Goal: Find specific page/section: Find specific page/section

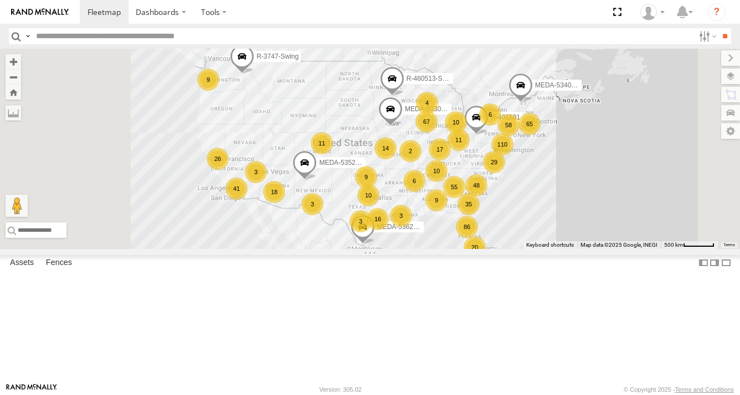
click at [166, 34] on input "text" at bounding box center [363, 36] width 662 height 16
type input "******"
click at [718, 28] on input "**" at bounding box center [724, 36] width 13 height 16
